Goal: Information Seeking & Learning: Learn about a topic

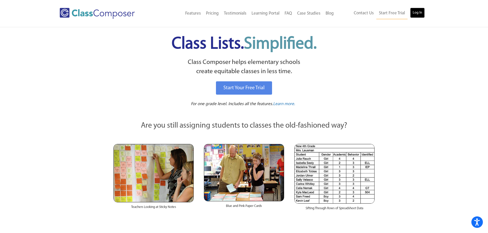
click at [418, 13] on link "Log In" at bounding box center [417, 13] width 15 height 10
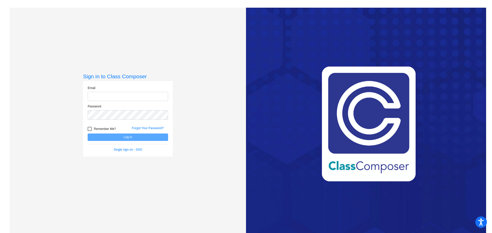
type input "[PERSON_NAME][EMAIL_ADDRESS][PERSON_NAME][DOMAIN_NAME]"
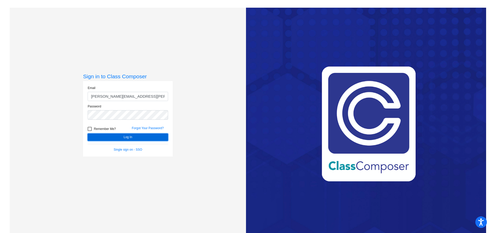
click at [149, 139] on button "Log In" at bounding box center [128, 137] width 80 height 7
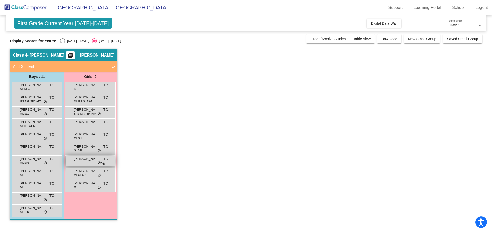
click at [80, 162] on div "[PERSON_NAME] TC lock do_not_disturb_alt" at bounding box center [90, 161] width 49 height 11
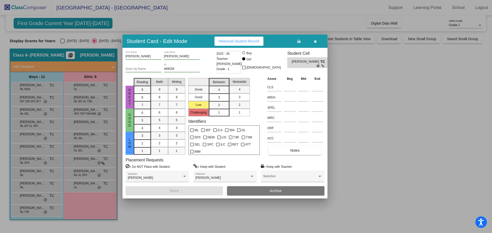
click at [255, 41] on span "Historical Student Record" at bounding box center [239, 41] width 41 height 4
click at [316, 40] on icon "button" at bounding box center [315, 42] width 3 height 4
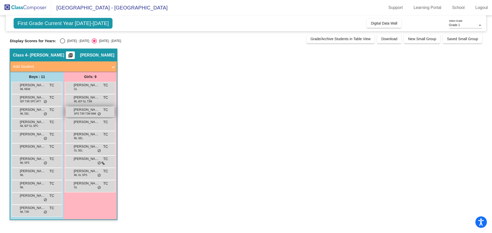
click at [84, 112] on span "SPS T3R T3M IMM" at bounding box center [85, 114] width 22 height 4
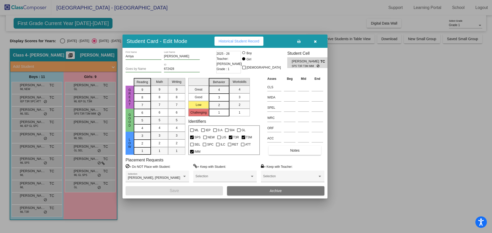
click at [250, 43] on span "Historical Student Record" at bounding box center [239, 41] width 41 height 4
click at [315, 40] on icon "button" at bounding box center [315, 42] width 3 height 4
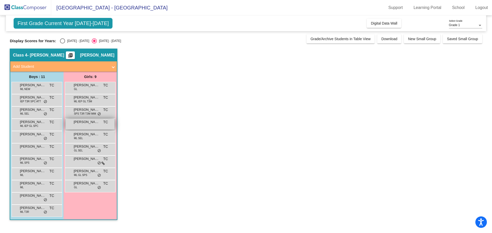
click at [83, 123] on span "Caisleigh Carter" at bounding box center [87, 122] width 26 height 5
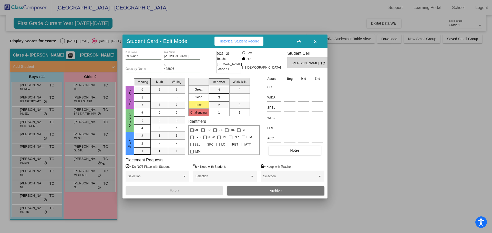
click at [230, 41] on span "Historical Student Record" at bounding box center [239, 41] width 41 height 4
click at [312, 39] on button "button" at bounding box center [315, 41] width 16 height 9
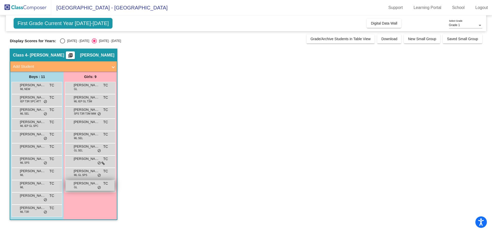
click at [78, 183] on span "Zoe Luke" at bounding box center [87, 183] width 26 height 5
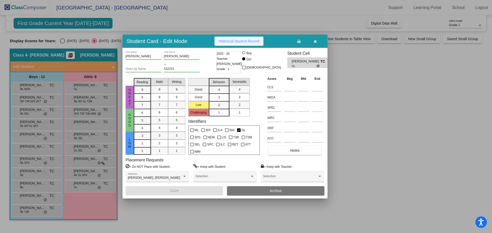
click at [235, 40] on span "Historical Student Record" at bounding box center [239, 41] width 41 height 4
drag, startPoint x: 315, startPoint y: 39, endPoint x: 320, endPoint y: 32, distance: 8.3
click at [316, 39] on button "button" at bounding box center [315, 41] width 16 height 9
